Goal: Transaction & Acquisition: Purchase product/service

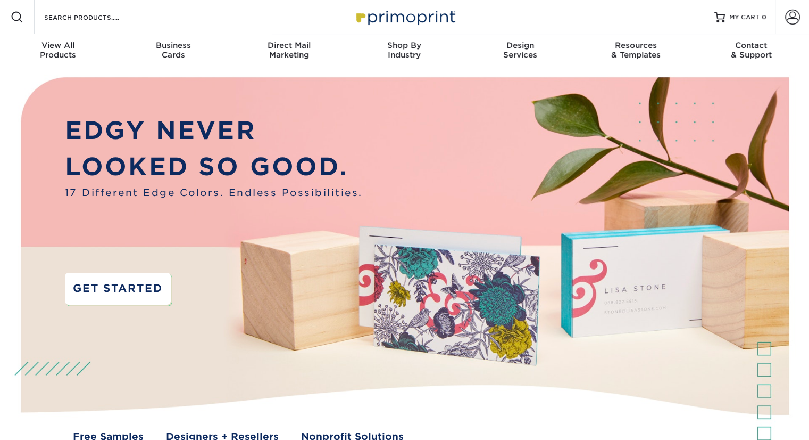
click at [150, 302] on link "GET STARTED" at bounding box center [118, 288] width 106 height 32
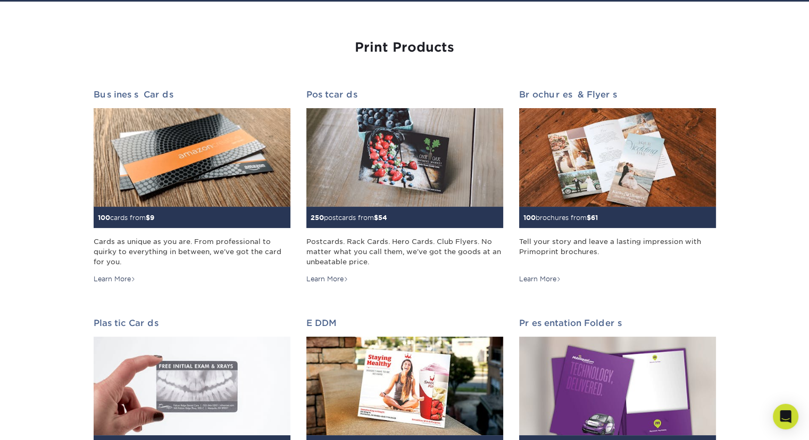
scroll to position [106, 0]
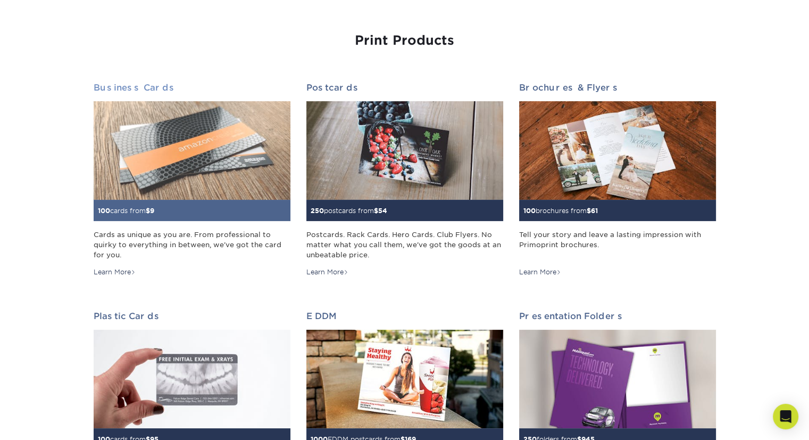
click at [130, 205] on div "100 cards from $ 9" at bounding box center [192, 210] width 197 height 21
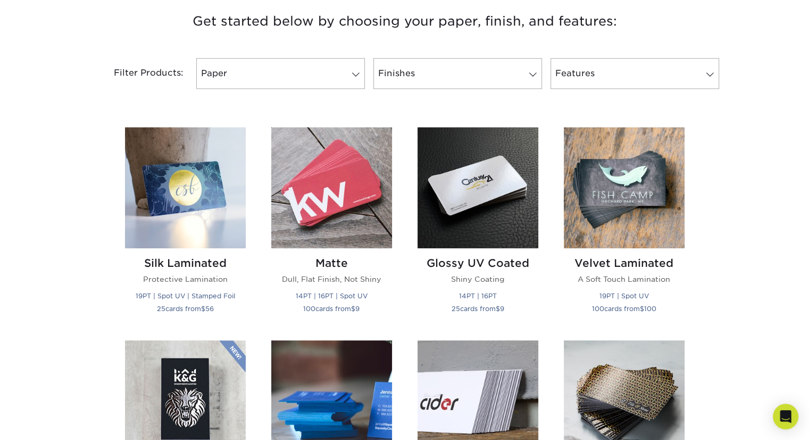
scroll to position [426, 0]
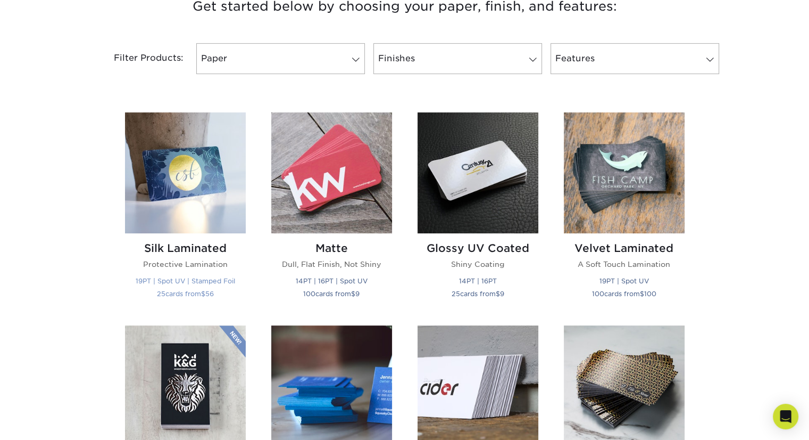
click at [189, 205] on img at bounding box center [185, 172] width 121 height 121
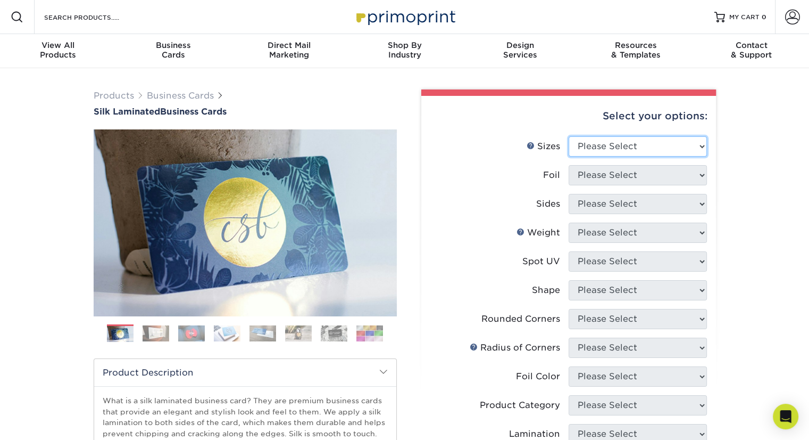
click at [630, 136] on select "Please Select 1.5" x 3.5" - Mini 1.75" x 3.5" - Mini 2" x 2" - Square 2" x 3" -…" at bounding box center [638, 146] width 138 height 20
select select "2.00x3.50"
click at [569, 136] on select "Please Select 1.5" x 3.5" - Mini 1.75" x 3.5" - Mini 2" x 2" - Square 2" x 3" -…" at bounding box center [638, 146] width 138 height 20
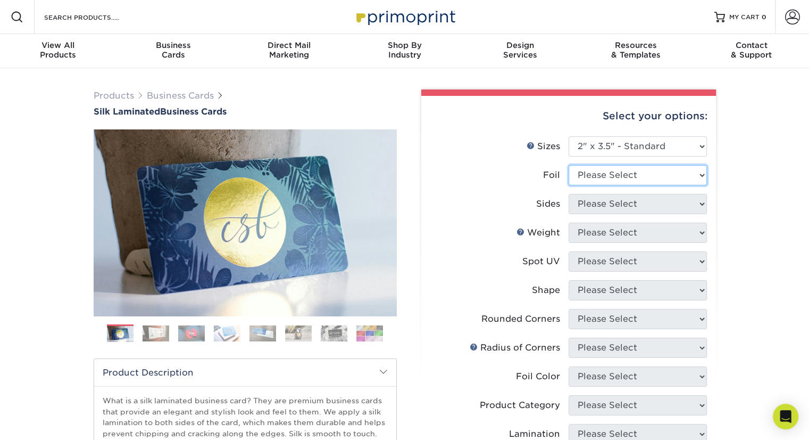
click at [659, 177] on select "Please Select Yes No" at bounding box center [638, 175] width 138 height 20
select select "1"
click at [569, 165] on select "Please Select Yes No" at bounding box center [638, 175] width 138 height 20
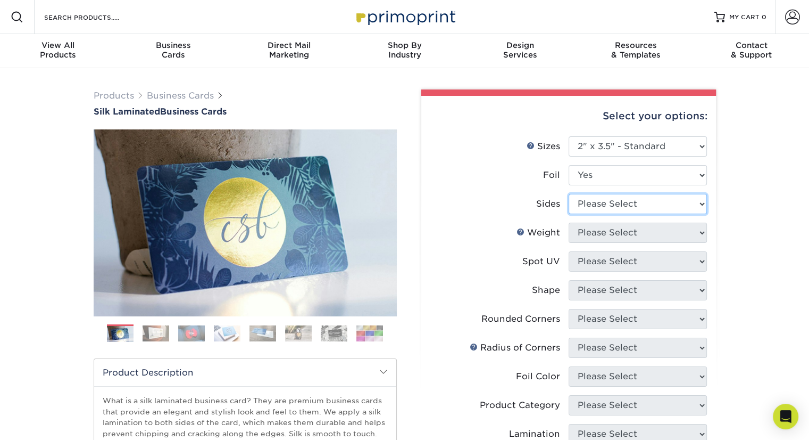
click at [628, 209] on select "Please Select Print Both Sides - Foil Both Sides Print Both Sides - Foil Front …" at bounding box center [638, 204] width 138 height 20
select select "34527644-b4fd-4ffb-9092-1318eefcd9d9"
click at [569, 194] on select "Please Select Print Both Sides - Foil Both Sides Print Both Sides - Foil Front …" at bounding box center [638, 204] width 138 height 20
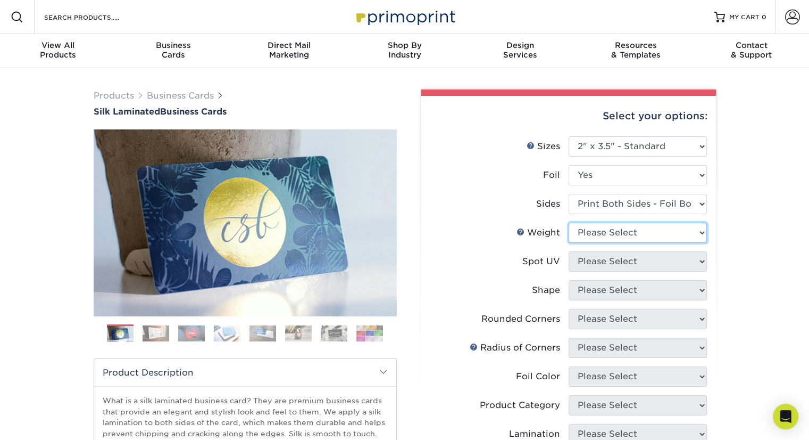
click at [635, 236] on select "Please Select 16PT" at bounding box center [638, 232] width 138 height 20
select select "16PT"
click at [569, 222] on select "Please Select 16PT" at bounding box center [638, 232] width 138 height 20
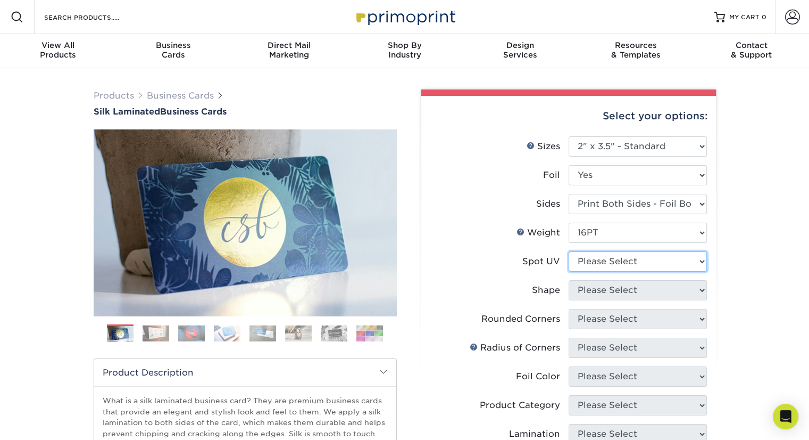
click at [632, 259] on select "Please Select No Spot UV Front and Back (Both Sides) Front Only Back Only" at bounding box center [638, 261] width 138 height 20
select select "0"
click at [569, 251] on select "Please Select No Spot UV Front and Back (Both Sides) Front Only Back Only" at bounding box center [638, 261] width 138 height 20
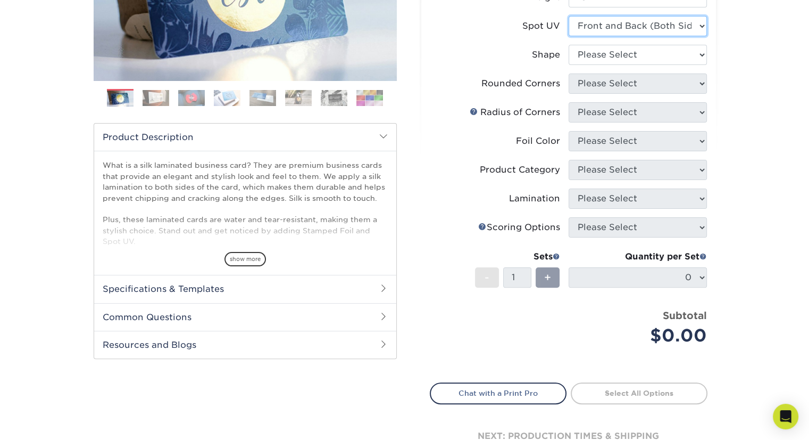
scroll to position [53, 0]
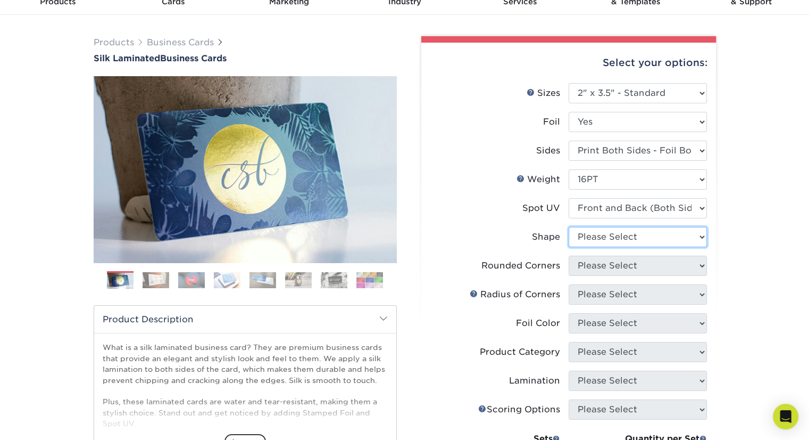
click at [639, 239] on select "Please Select Standard" at bounding box center [638, 237] width 138 height 20
select select "standard"
click at [569, 227] on select "Please Select Standard" at bounding box center [638, 237] width 138 height 20
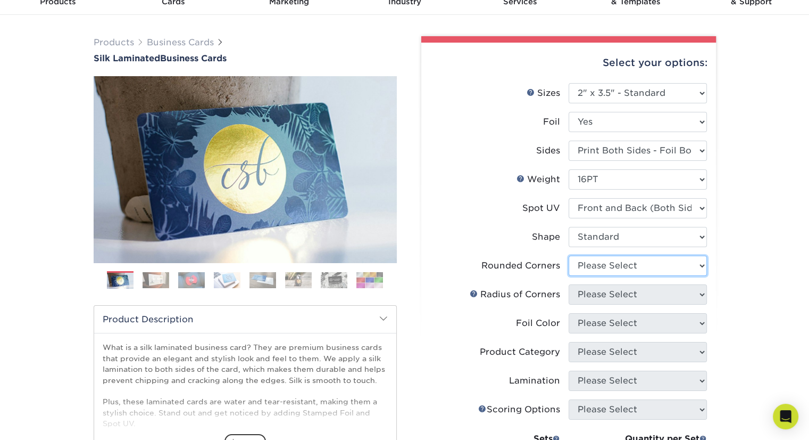
click at [633, 269] on select "Please Select Yes - Round 2 Corners Yes - Round 4 Corners No" at bounding box center [638, 265] width 138 height 20
click at [569, 255] on select "Please Select Yes - Round 2 Corners Yes - Round 4 Corners No" at bounding box center [638, 265] width 138 height 20
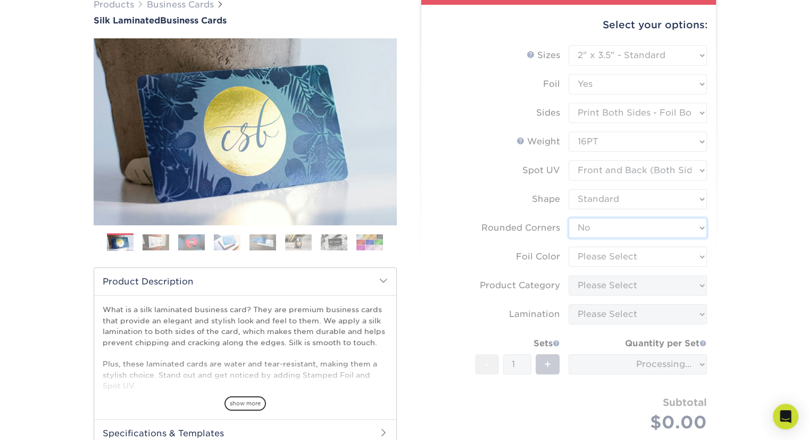
scroll to position [160, 0]
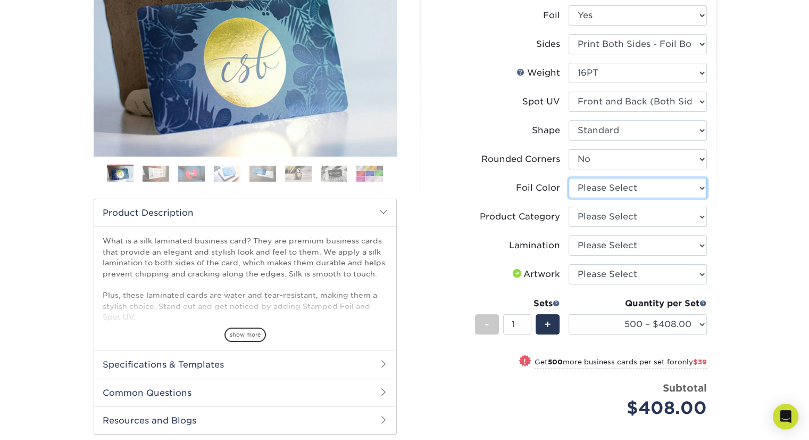
click at [631, 178] on select "Please Select Silver Foil Black Foil Blue Foil Copper Foil Gold Foil Red Foil R…" at bounding box center [638, 188] width 138 height 20
click at [616, 196] on select "Please Select Silver Foil Black Foil Blue Foil Copper Foil Gold Foil Red Foil R…" at bounding box center [638, 188] width 138 height 20
click at [611, 159] on select "Please Select Yes - Round 2 Corners Yes - Round 4 Corners No" at bounding box center [638, 159] width 138 height 20
select select "-1"
click at [569, 149] on select "Please Select Yes - Round 2 Corners Yes - Round 4 Corners No" at bounding box center [638, 159] width 138 height 20
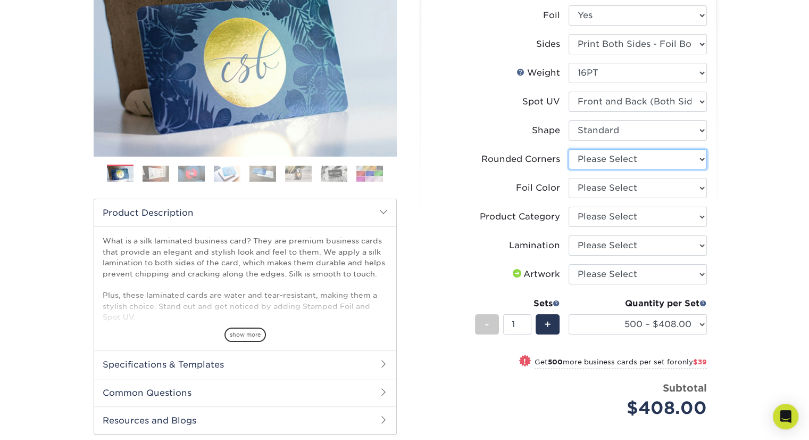
select select
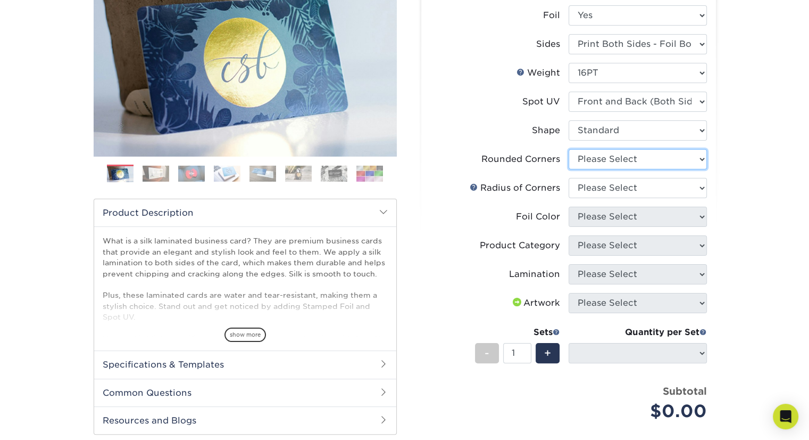
click at [620, 157] on select "Please Select Yes - Round 2 Corners Yes - Round 4 Corners No" at bounding box center [638, 159] width 138 height 20
select select "0"
click at [569, 149] on select "Please Select Yes - Round 2 Corners Yes - Round 4 Corners No" at bounding box center [638, 159] width 138 height 20
select select "-1"
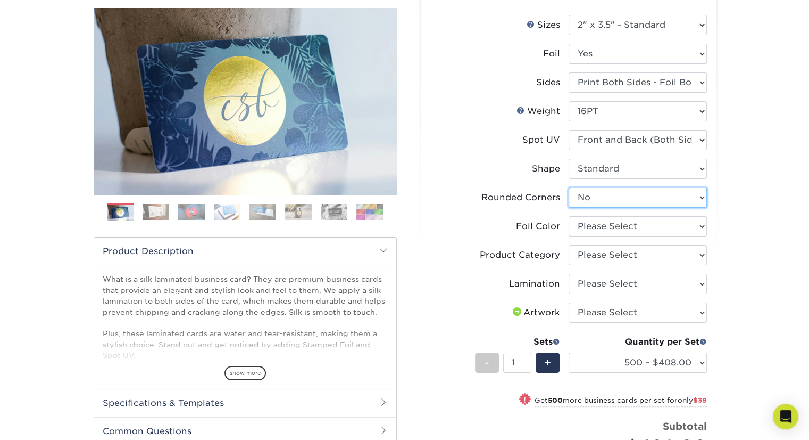
scroll to position [106, 0]
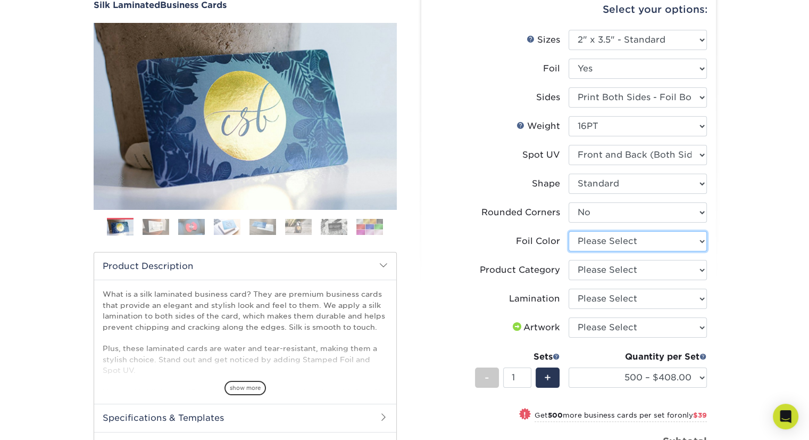
click at [622, 247] on select "Please Select Silver Foil Black Foil Blue Foil Copper Foil Gold Foil Red Foil R…" at bounding box center [638, 241] width 138 height 20
select select "0f01133c-0ff0-451e-ba4e-12f7b4531a1f"
click at [569, 231] on select "Please Select Silver Foil Black Foil Blue Foil Copper Foil Gold Foil Red Foil R…" at bounding box center [638, 241] width 138 height 20
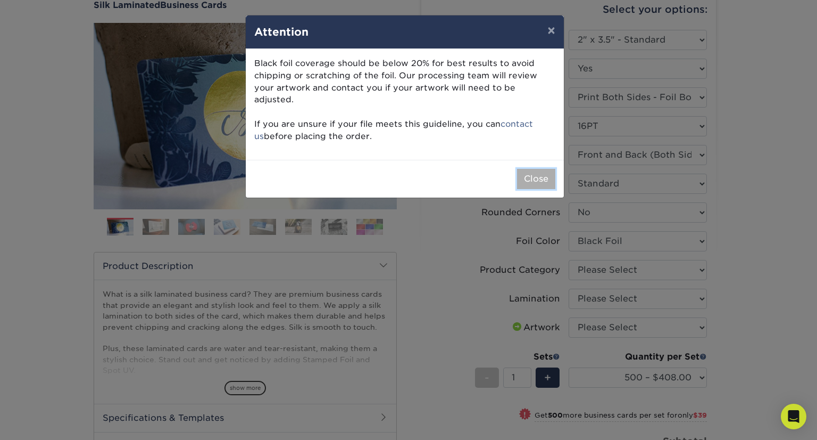
click at [533, 169] on button "Close" at bounding box center [536, 179] width 38 height 20
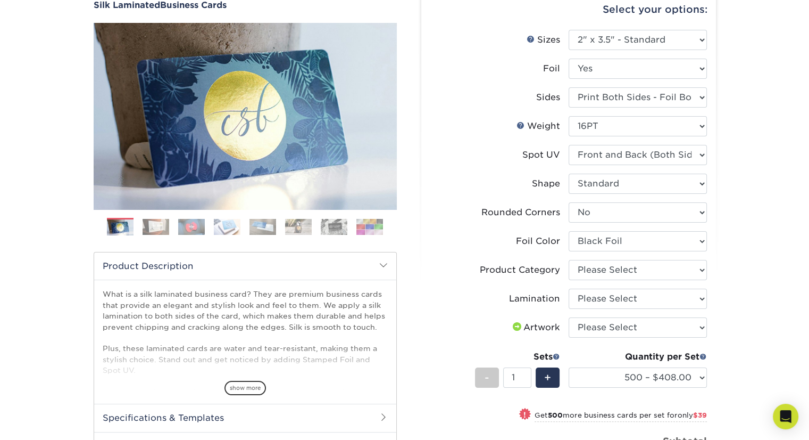
scroll to position [160, 0]
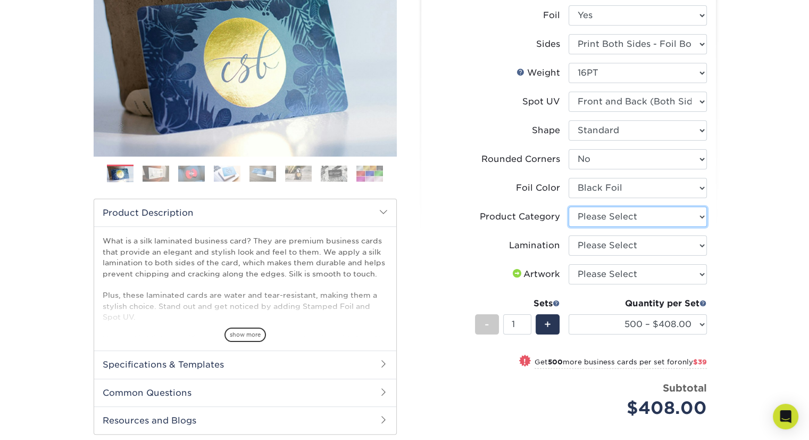
click at [632, 218] on select "Please Select Business Cards" at bounding box center [638, 216] width 138 height 20
select select "3b5148f1-0588-4f88-a218-97bcfdce65c1"
click at [569, 206] on select "Please Select Business Cards" at bounding box center [638, 216] width 138 height 20
click at [639, 246] on select "Please Select Silk" at bounding box center [638, 245] width 138 height 20
select select "ccacb42f-45f7-42d3-bbd3-7c8421cf37f0"
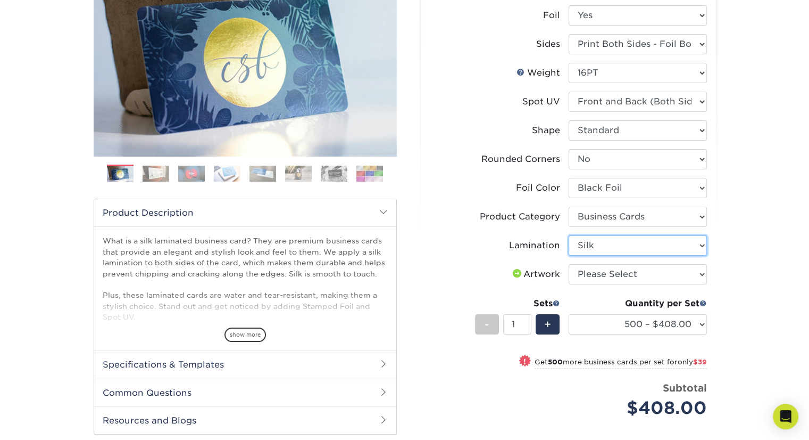
click at [569, 235] on select "Please Select Silk" at bounding box center [638, 245] width 138 height 20
click at [632, 277] on select "Please Select I will upload files I need a design - $100" at bounding box center [638, 274] width 138 height 20
select select "upload"
click at [569, 264] on select "Please Select I will upload files I need a design - $100" at bounding box center [638, 274] width 138 height 20
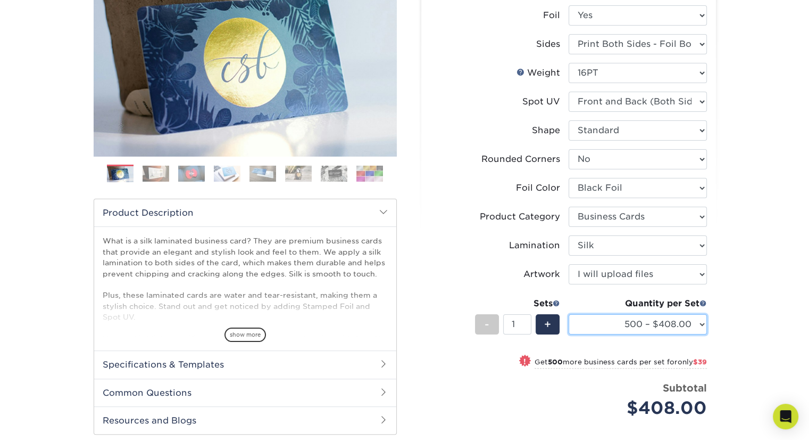
click at [698, 325] on select "500 – $408.00 1000 – $447.00 2500 – $1071.00 5000 – $1880.00" at bounding box center [638, 324] width 138 height 20
select select "1000 – $447.00"
click at [569, 314] on select "500 – $408.00 1000 – $447.00 2500 – $1071.00 5000 – $1880.00" at bounding box center [638, 324] width 138 height 20
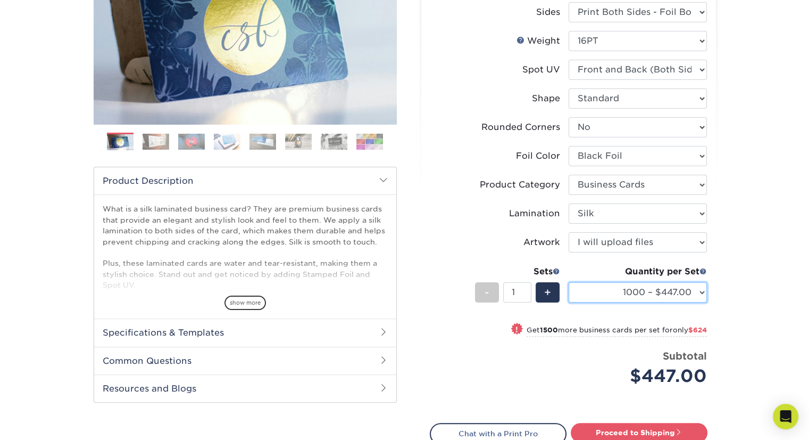
scroll to position [213, 0]
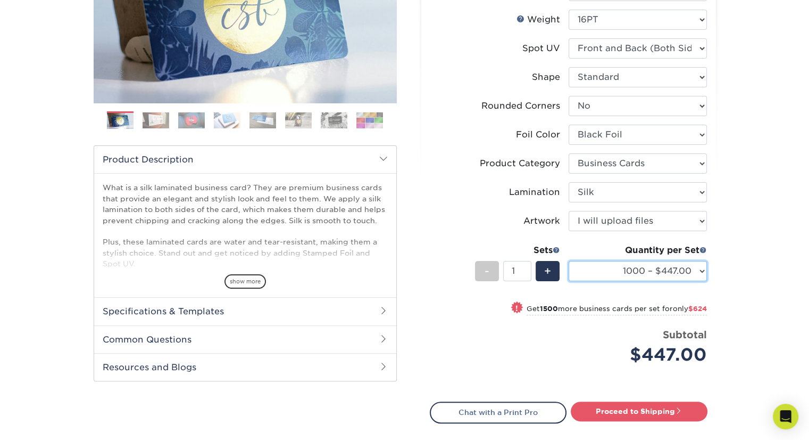
click at [696, 268] on select "500 – $408.00 1000 – $447.00 2500 – $1071.00 5000 – $1880.00" at bounding box center [638, 271] width 138 height 20
click at [740, 264] on div "Products Business Cards Silk Laminated Business Cards Previous Next" at bounding box center [404, 190] width 809 height 670
click at [681, 271] on select "500 – $408.00 1000 – $447.00 2500 – $1071.00 5000 – $1880.00" at bounding box center [638, 271] width 138 height 20
click at [733, 265] on div "Products Business Cards Silk Laminated Business Cards Previous Next" at bounding box center [404, 190] width 809 height 670
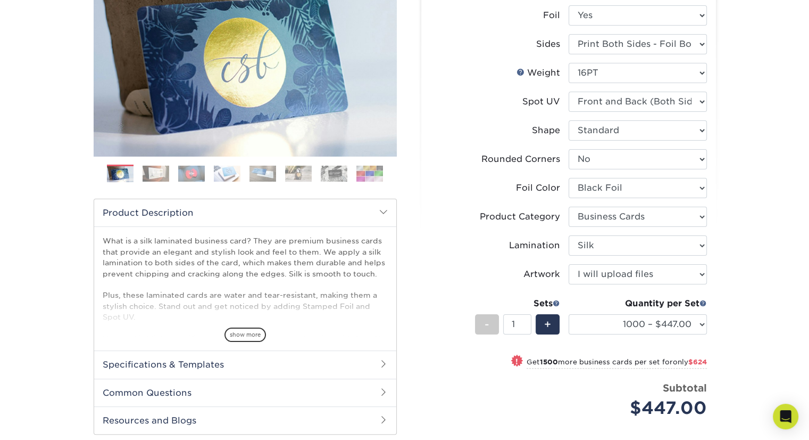
scroll to position [106, 0]
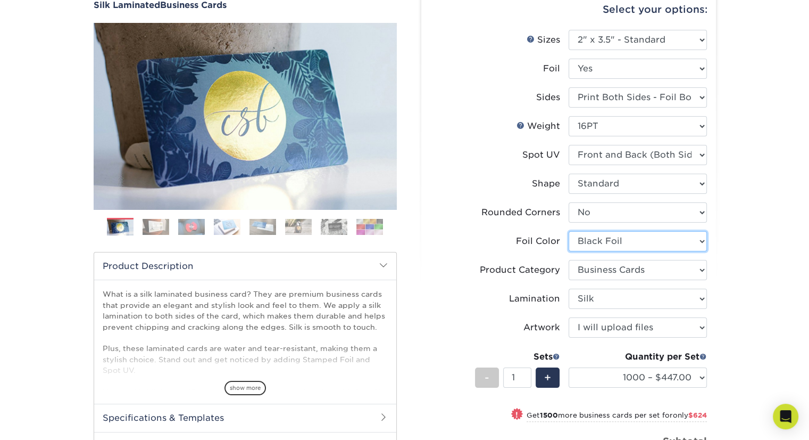
click at [629, 237] on select "Please Select Silver Foil Black Foil Blue Foil Copper Foil Gold Foil Red Foil R…" at bounding box center [638, 241] width 138 height 20
select select "e482a702-b595-48f4-8488-80b31f3aa6bc"
click at [569, 231] on select "Please Select Silver Foil Black Foil Blue Foil Copper Foil Gold Foil Red Foil R…" at bounding box center [638, 241] width 138 height 20
click at [688, 244] on select "Please Select Silver Foil Black Foil Blue Foil Copper Foil Gold Foil Red Foil R…" at bounding box center [638, 241] width 138 height 20
click at [737, 250] on div "Products Business Cards Silk Laminated Business Cards Previous Next" at bounding box center [404, 297] width 809 height 670
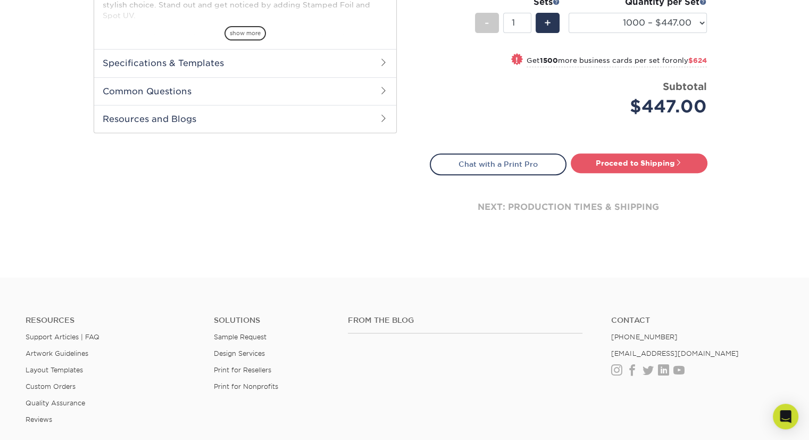
scroll to position [479, 0]
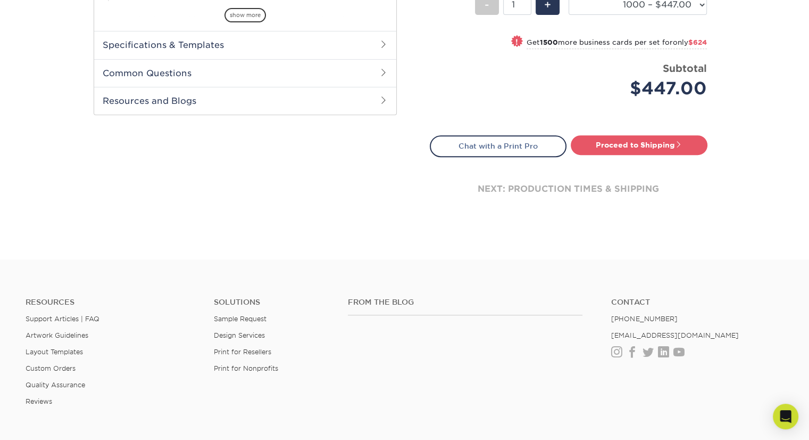
click at [582, 189] on div "next: production times & shipping" at bounding box center [569, 189] width 278 height 64
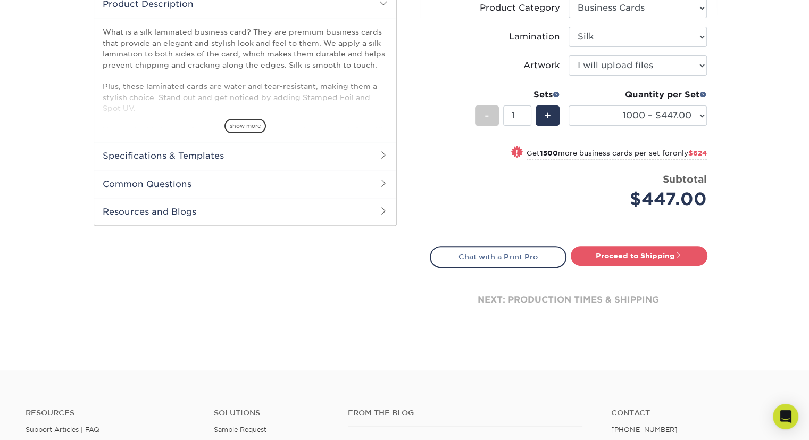
scroll to position [372, 0]
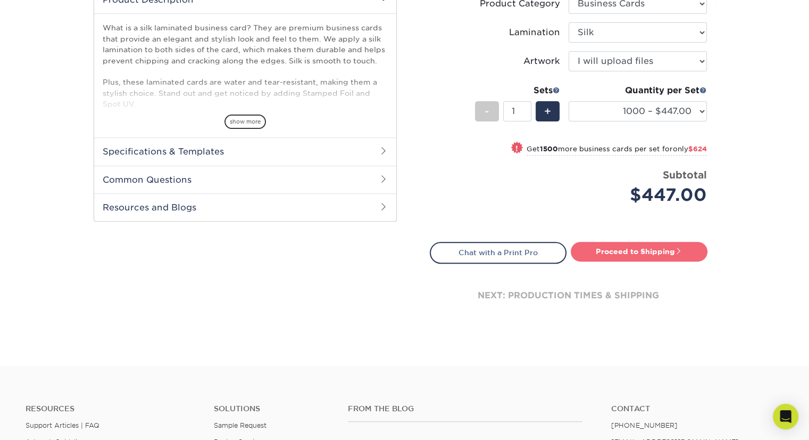
click at [674, 254] on link "Proceed to Shipping" at bounding box center [639, 251] width 137 height 19
type input "Set 1"
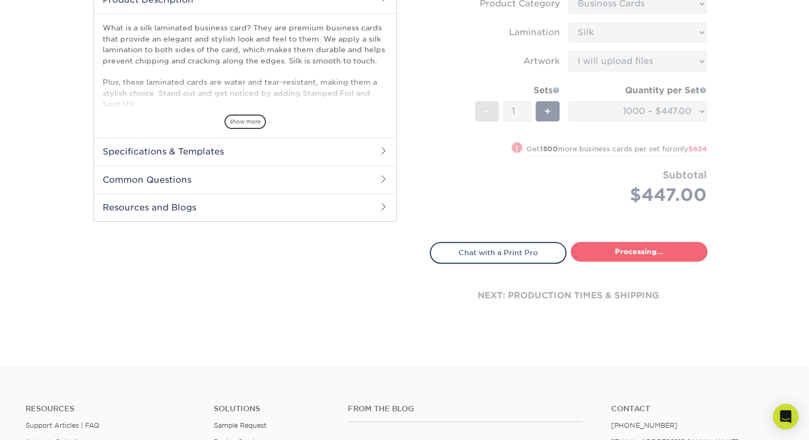
select select "9623f583-9f4b-4211-b2ee-dd5eec47f490"
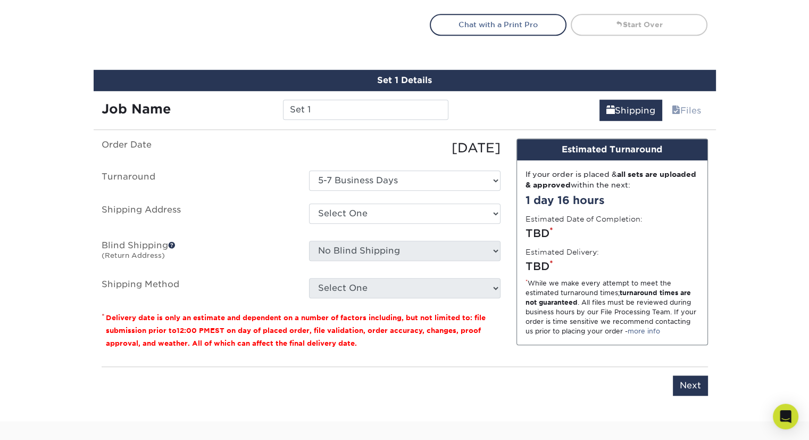
scroll to position [642, 0]
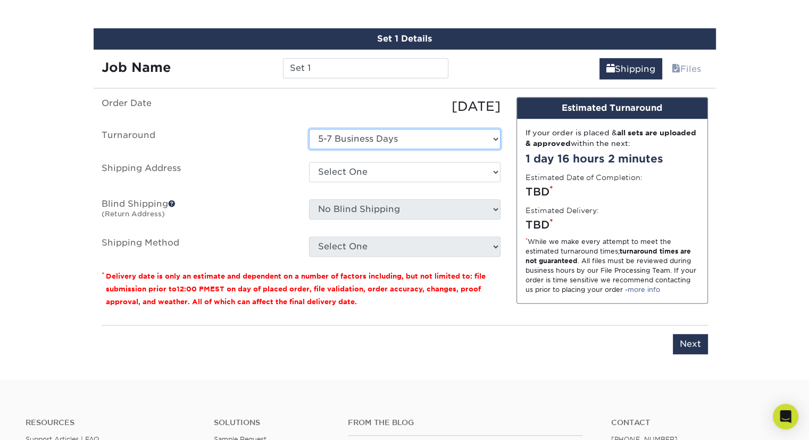
click at [421, 144] on select "Select One 5-7 Business Days" at bounding box center [405, 139] width 192 height 20
click at [309, 129] on select "Select One 5-7 Business Days" at bounding box center [405, 139] width 192 height 20
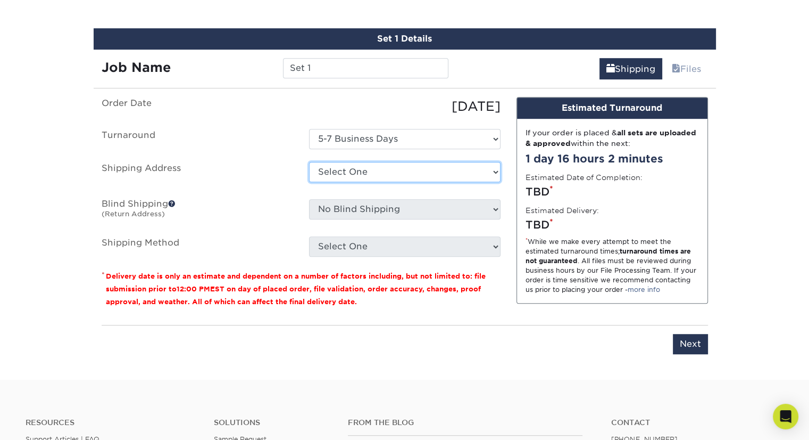
click at [376, 176] on select "Select One + Add New Address - Login" at bounding box center [405, 172] width 192 height 20
select select "newaddress"
click at [309, 162] on select "Select One + Add New Address - Login" at bounding box center [405, 172] width 192 height 20
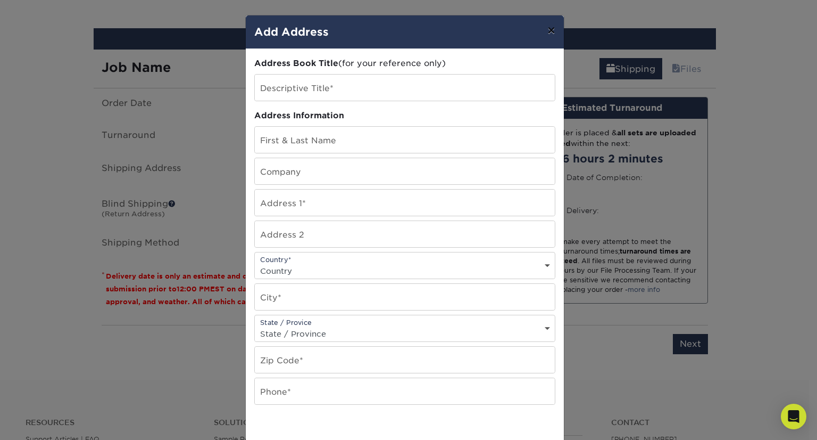
click at [550, 34] on button "×" at bounding box center [551, 30] width 24 height 30
